Goal: Transaction & Acquisition: Register for event/course

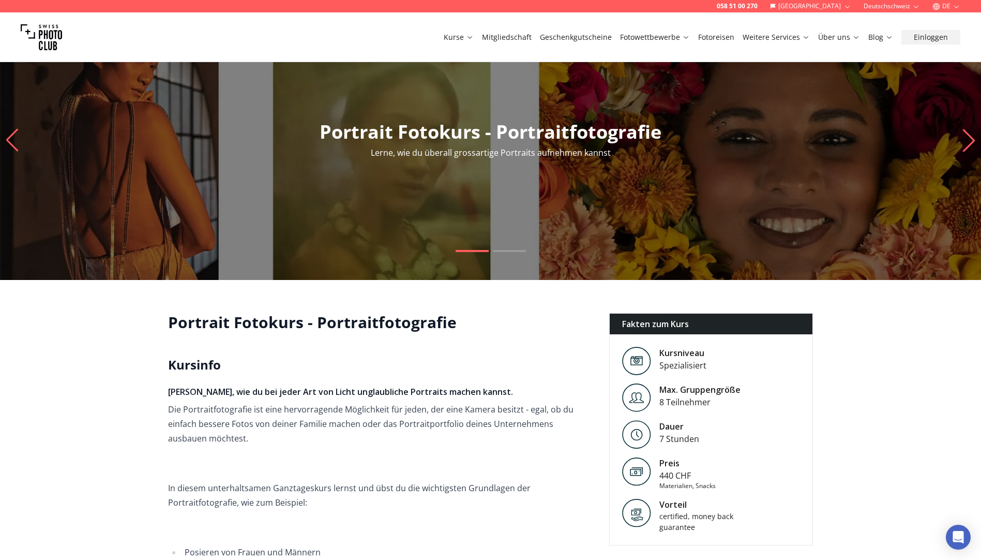
scroll to position [73, 0]
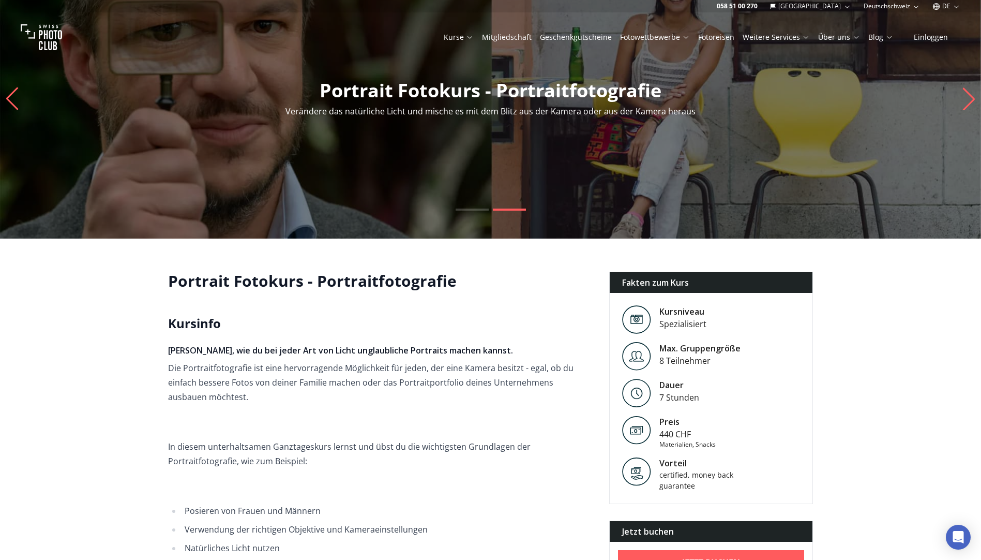
scroll to position [0, 0]
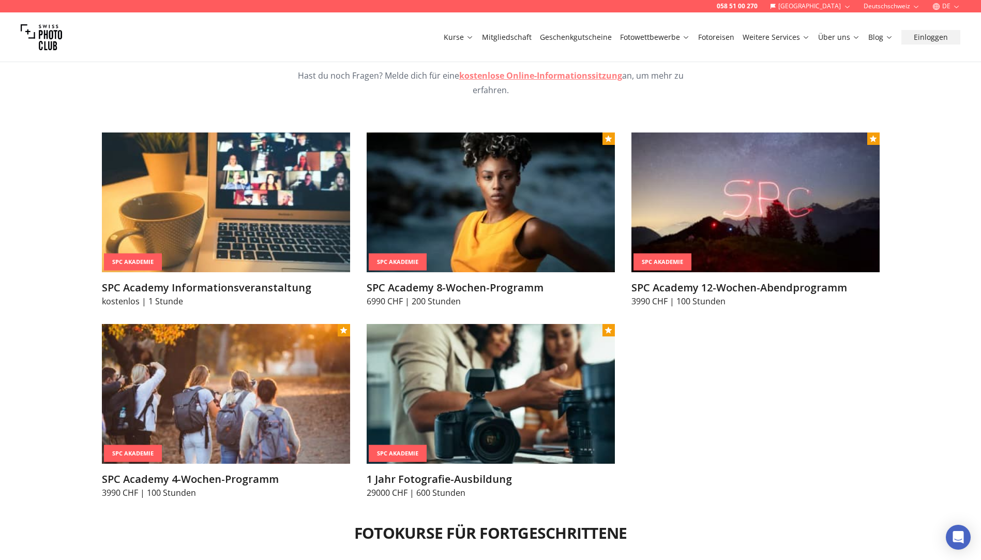
scroll to position [1293, 0]
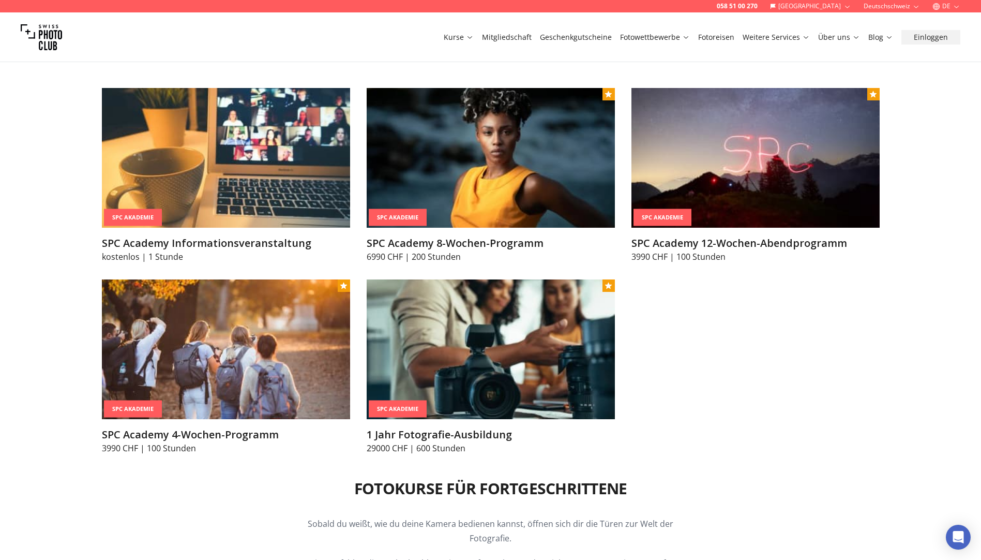
drag, startPoint x: 287, startPoint y: 302, endPoint x: 48, endPoint y: 342, distance: 242.7
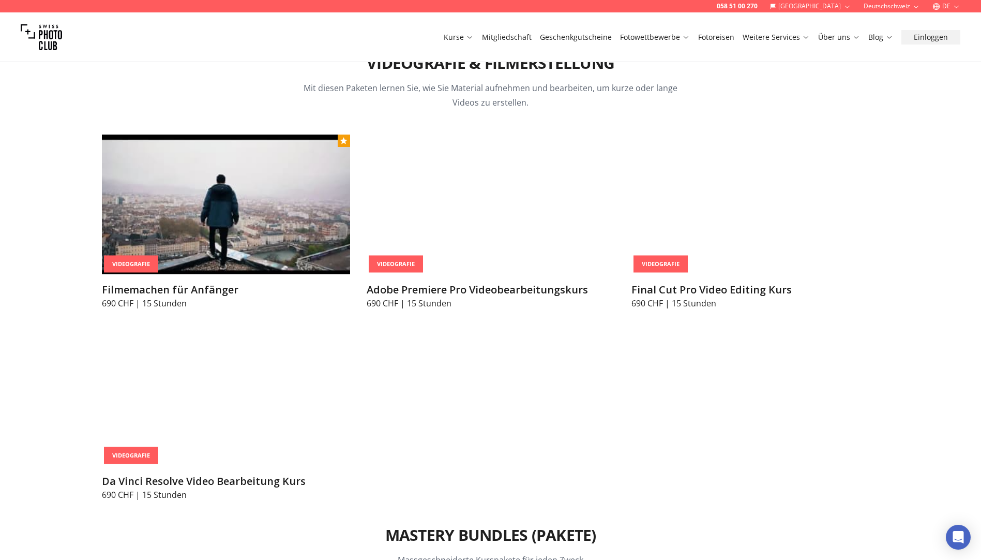
scroll to position [3982, 0]
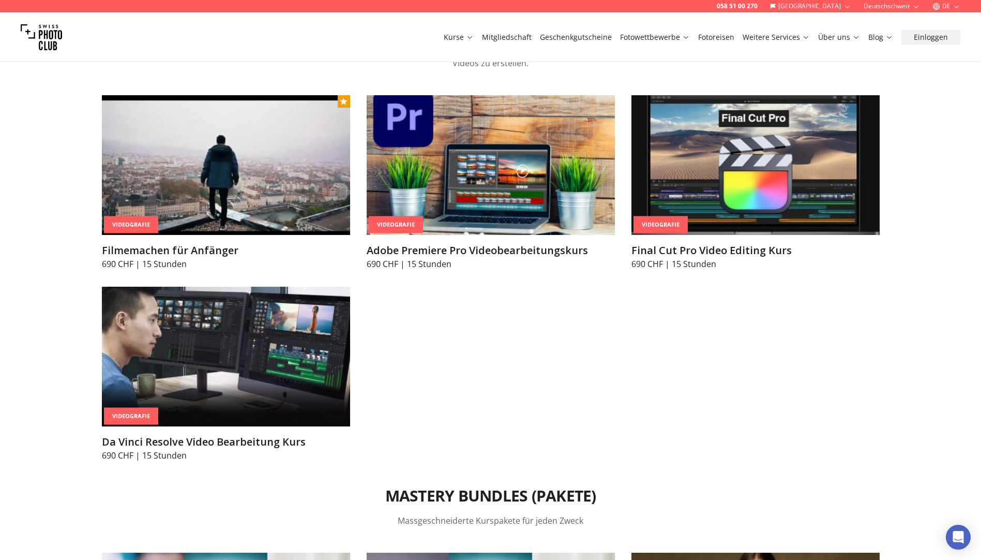
drag, startPoint x: 39, startPoint y: 250, endPoint x: 39, endPoint y: 201, distance: 49.6
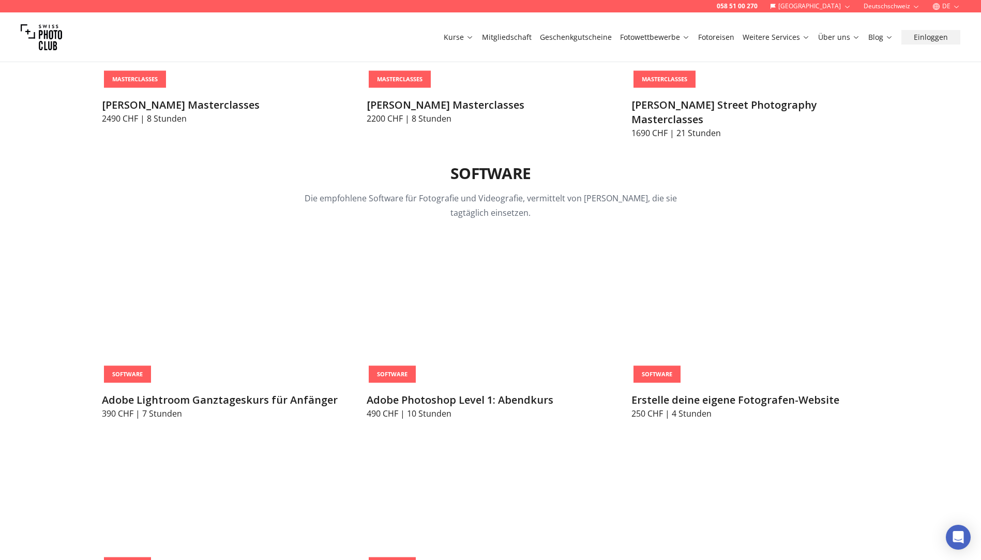
scroll to position [3155, 0]
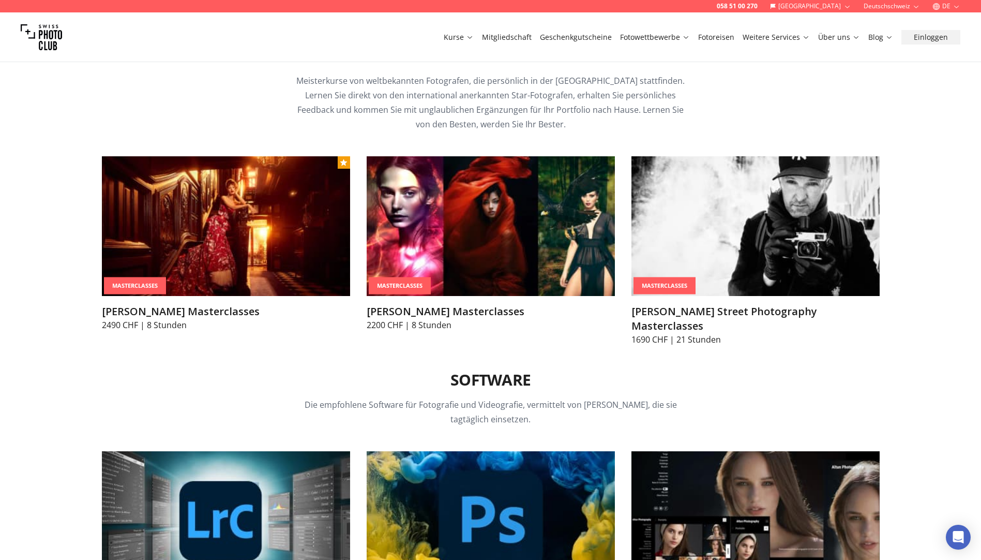
click at [720, 40] on link "Fotoreisen" at bounding box center [716, 37] width 36 height 10
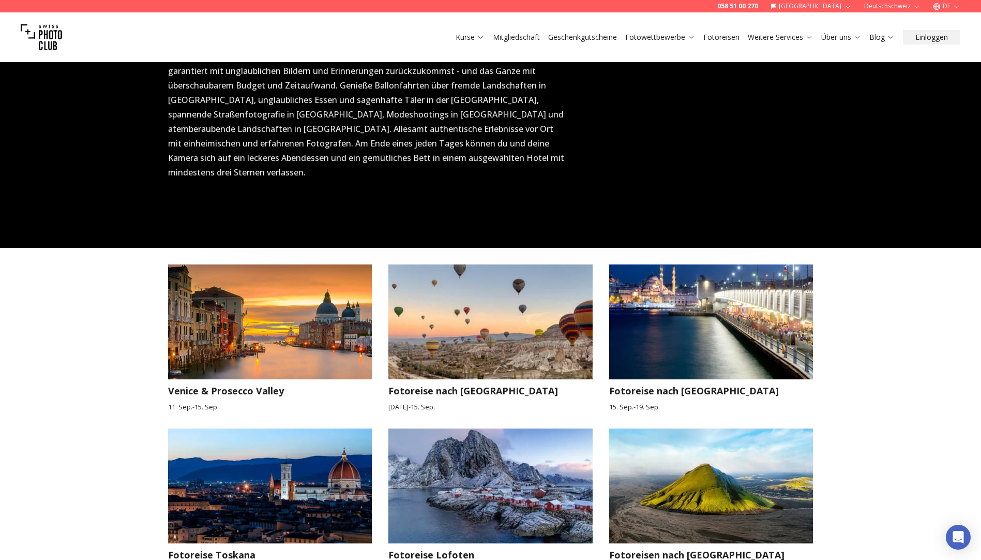
scroll to position [827, 0]
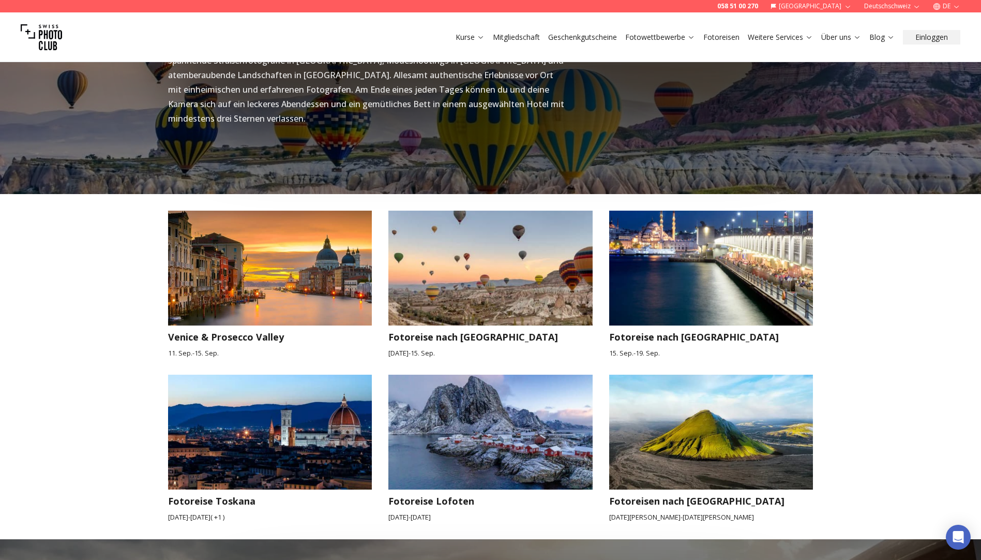
drag, startPoint x: 25, startPoint y: 318, endPoint x: 92, endPoint y: 229, distance: 111.6
click at [92, 229] on div "Fotoreisen in Europa Wir haben einige wunderschöne Reiseziele in Europa herausg…" at bounding box center [490, 218] width 981 height 640
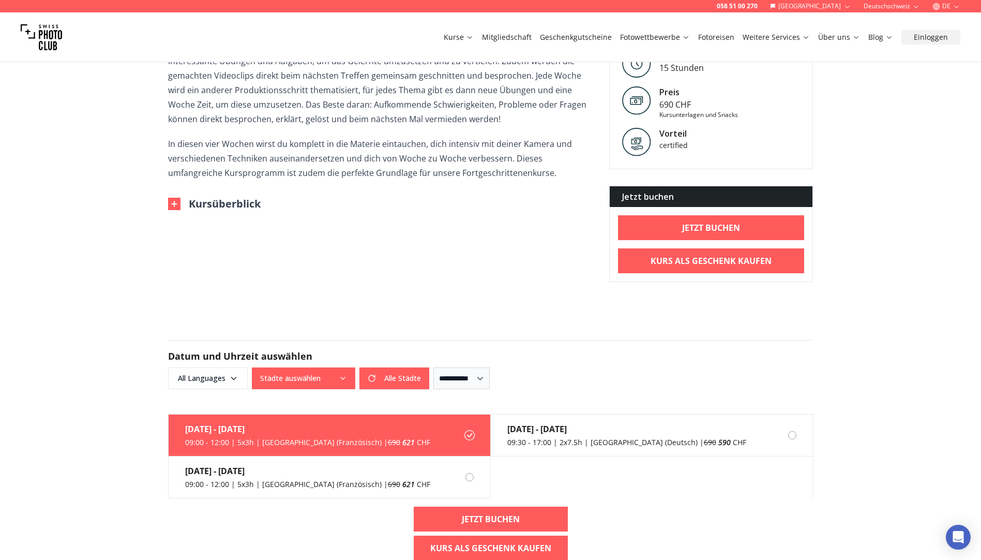
scroll to position [465, 0]
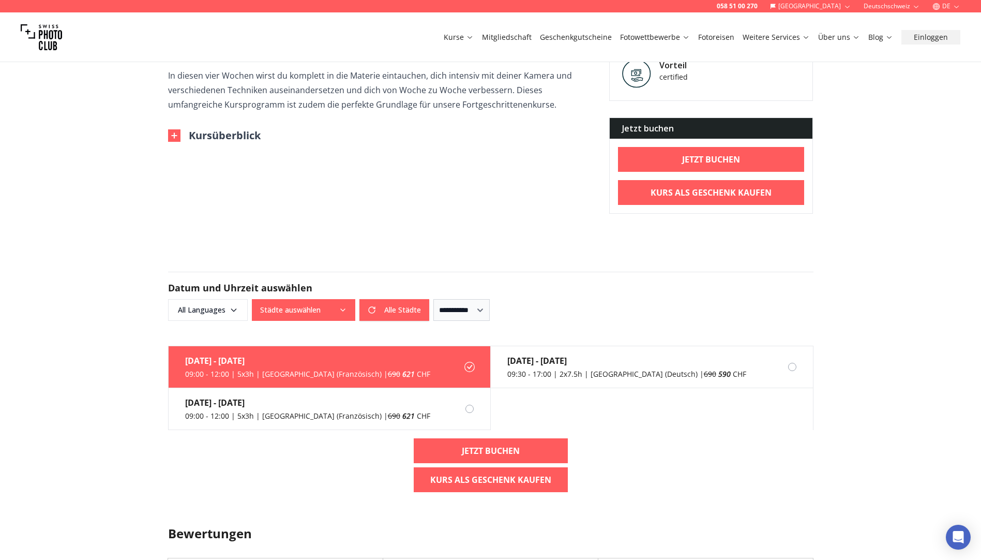
click at [237, 124] on div "Kursinfo Die Kamera ist vorhanden, die Motivation auch – aber du weißt trotzdem…" at bounding box center [380, 8] width 425 height 269
click at [237, 129] on button "Kursüberblick" at bounding box center [214, 135] width 93 height 14
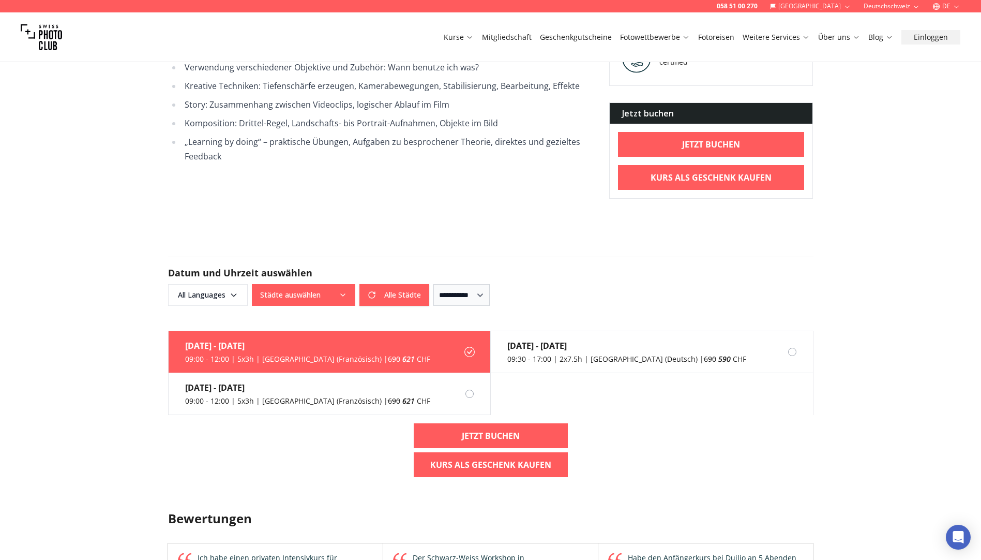
scroll to position [879, 0]
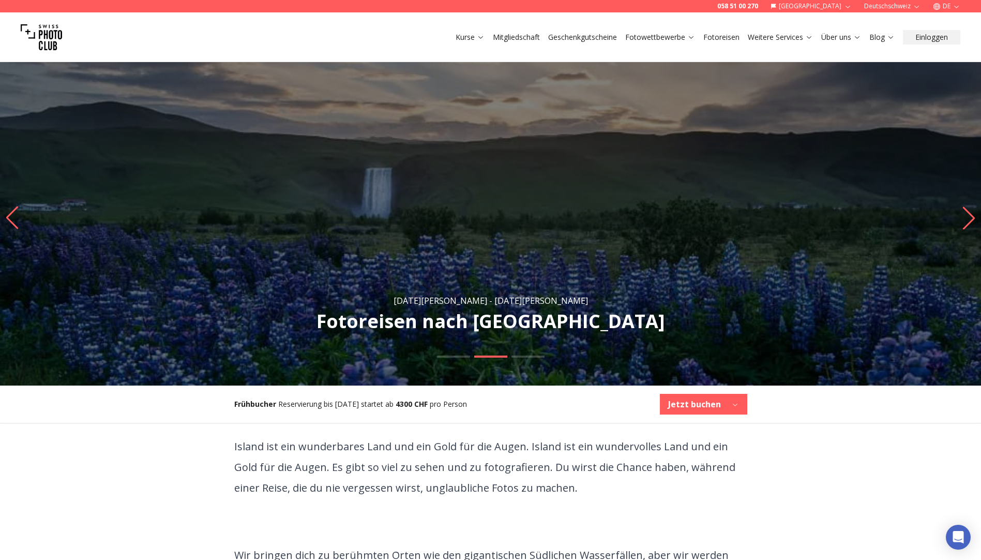
click at [971, 209] on icon "Next slide" at bounding box center [969, 217] width 14 height 23
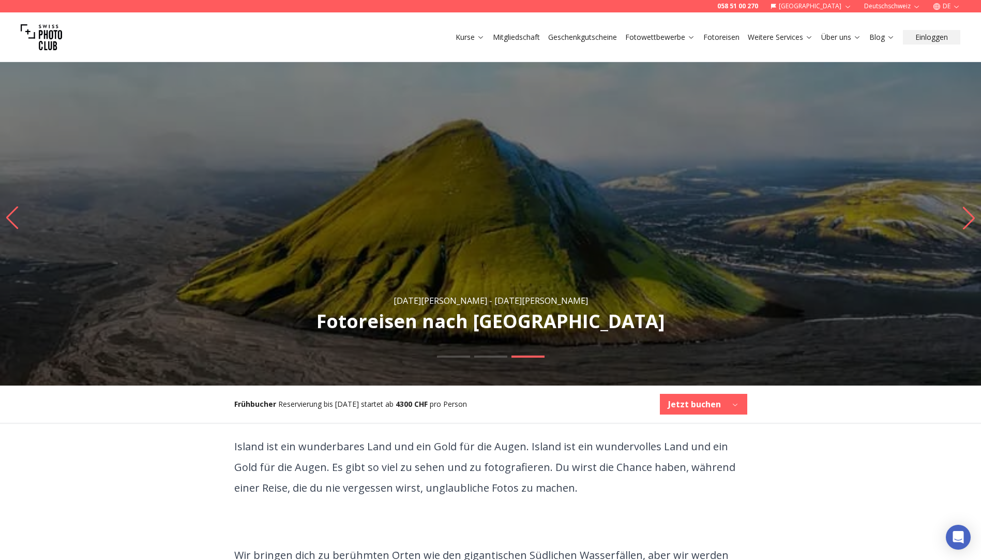
click at [971, 209] on icon "Next slide" at bounding box center [969, 217] width 14 height 23
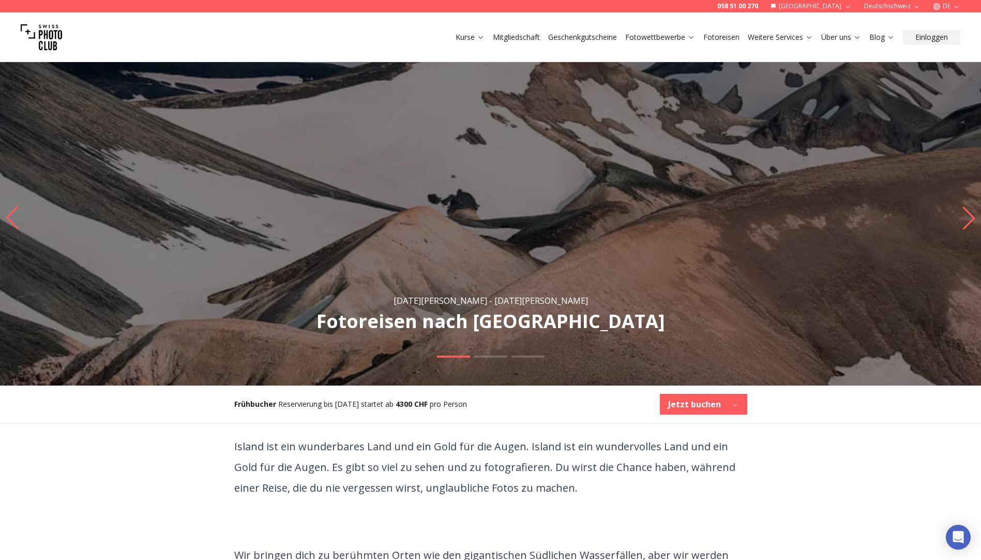
click at [971, 209] on icon "Next slide" at bounding box center [969, 217] width 14 height 23
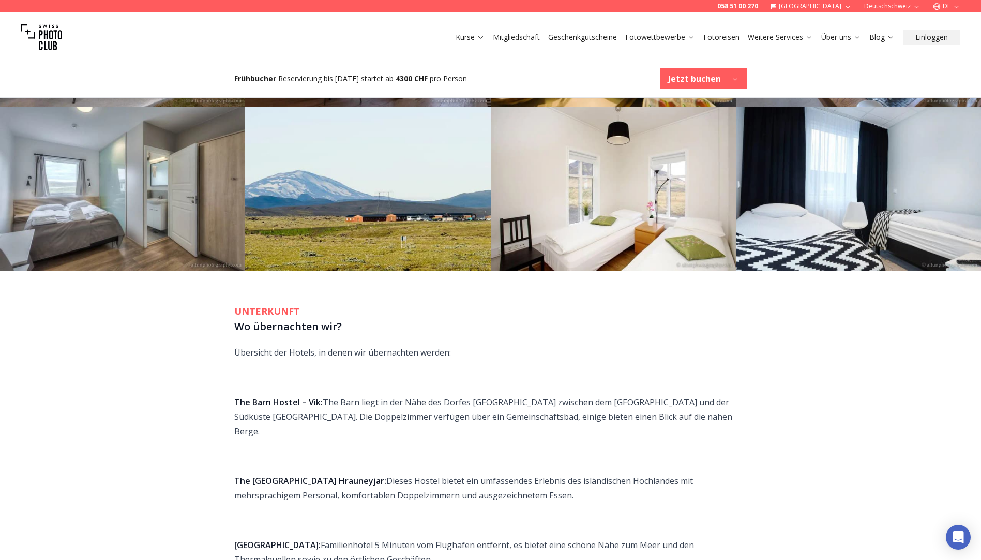
scroll to position [1758, 0]
